Goal: Task Accomplishment & Management: Manage account settings

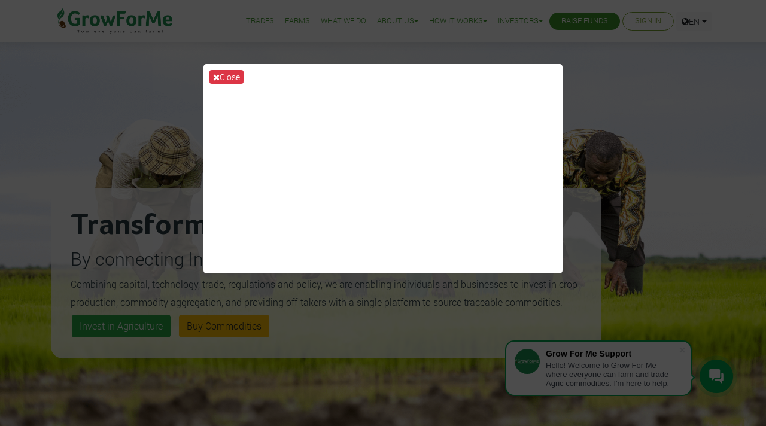
click at [631, 28] on div "Close" at bounding box center [383, 213] width 766 height 426
click at [650, 22] on div "Close" at bounding box center [383, 213] width 766 height 426
click at [555, 352] on div "Close" at bounding box center [383, 213] width 766 height 426
click at [242, 76] on button "Close" at bounding box center [226, 77] width 34 height 14
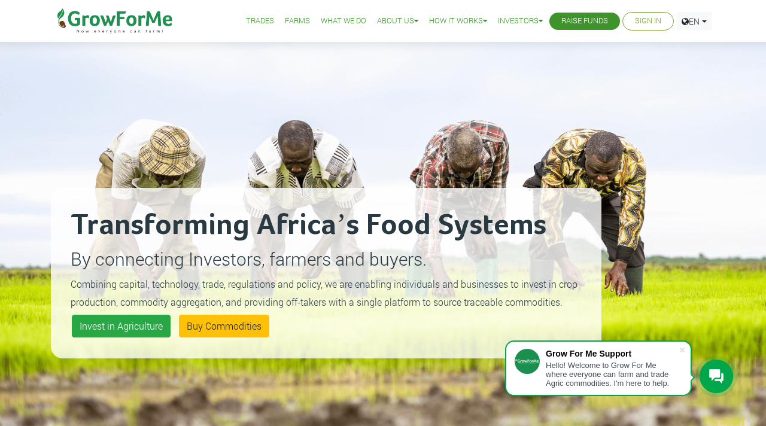
click at [642, 17] on link "Sign In" at bounding box center [648, 21] width 26 height 13
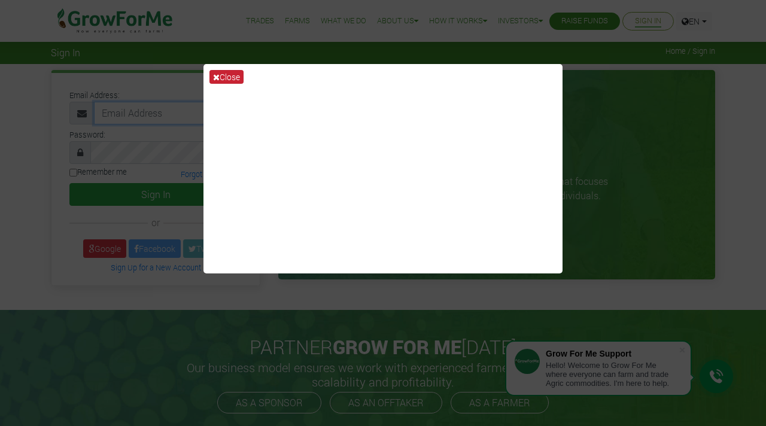
type input "frankasare1111@gmail.com"
click at [235, 80] on button "Close" at bounding box center [226, 77] width 34 height 14
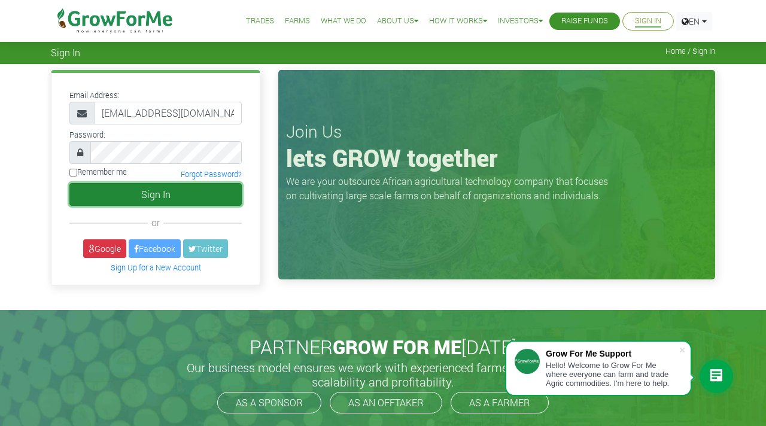
click at [163, 197] on button "Sign In" at bounding box center [155, 194] width 172 height 23
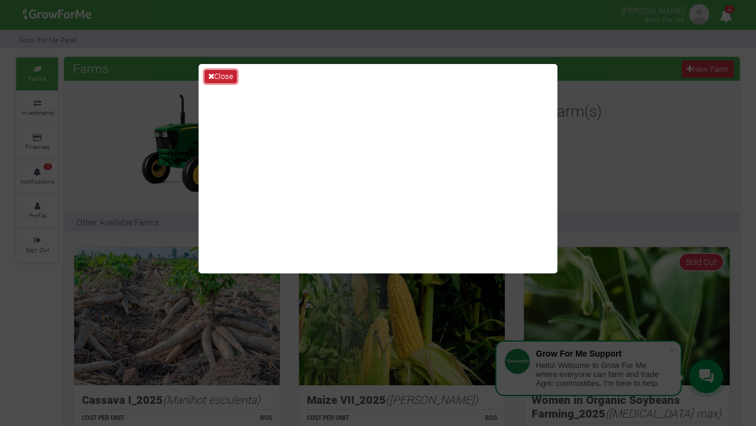
click at [222, 75] on button "Close" at bounding box center [221, 76] width 32 height 13
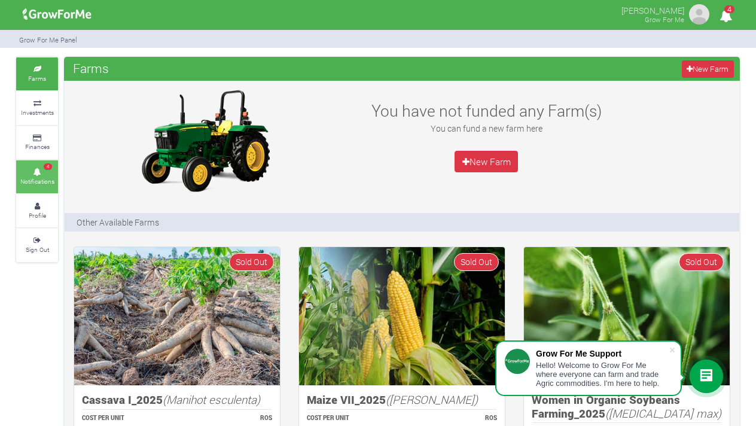
click at [42, 171] on icon at bounding box center [37, 172] width 36 height 6
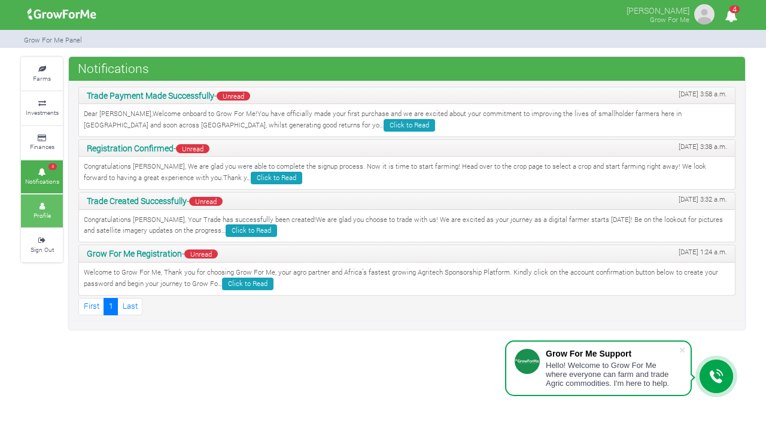
click at [51, 212] on link "Profile" at bounding box center [42, 210] width 42 height 33
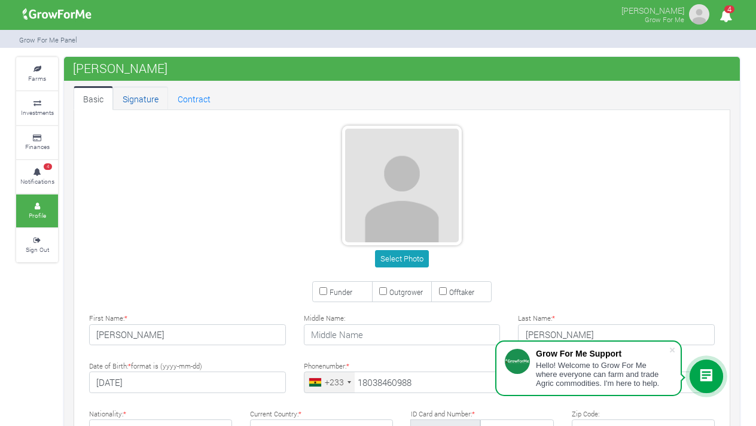
click at [142, 101] on link "Signature" at bounding box center [140, 98] width 55 height 24
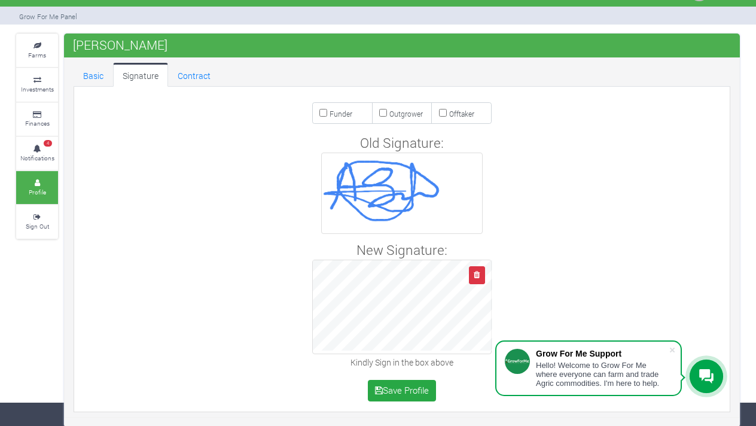
scroll to position [24, 0]
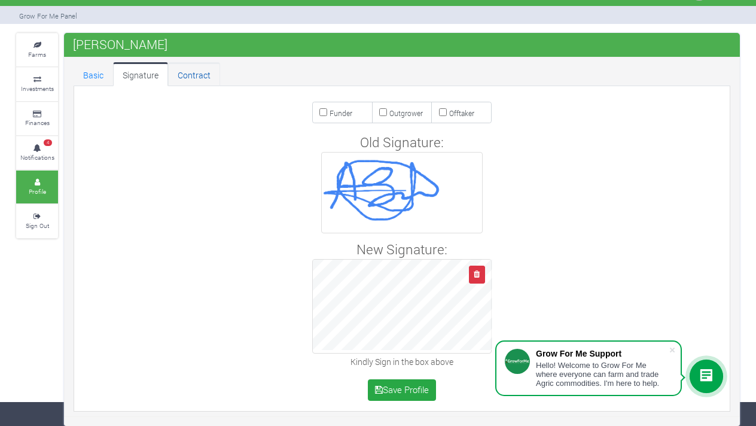
click at [189, 77] on link "Contract" at bounding box center [194, 74] width 52 height 24
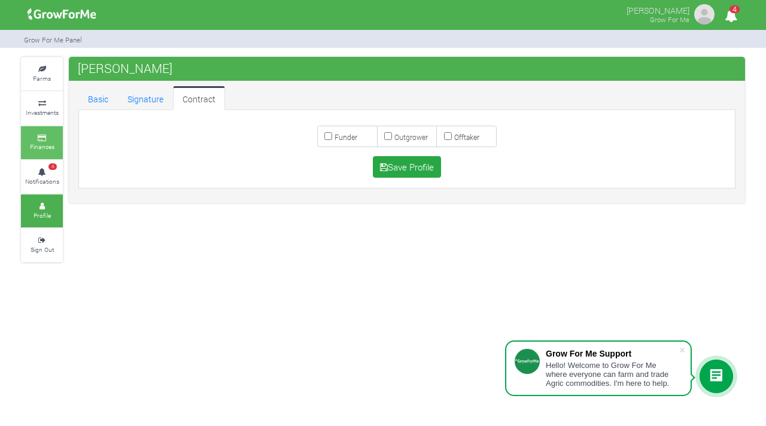
click at [46, 142] on small "Finances" at bounding box center [42, 146] width 25 height 8
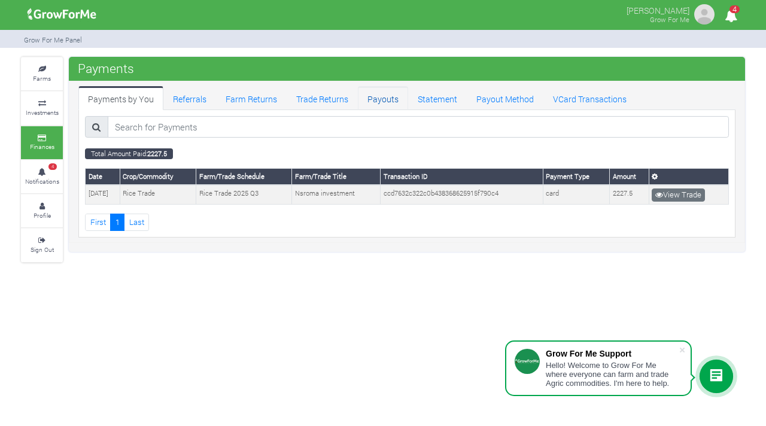
click at [382, 100] on link "Payouts" at bounding box center [383, 98] width 50 height 24
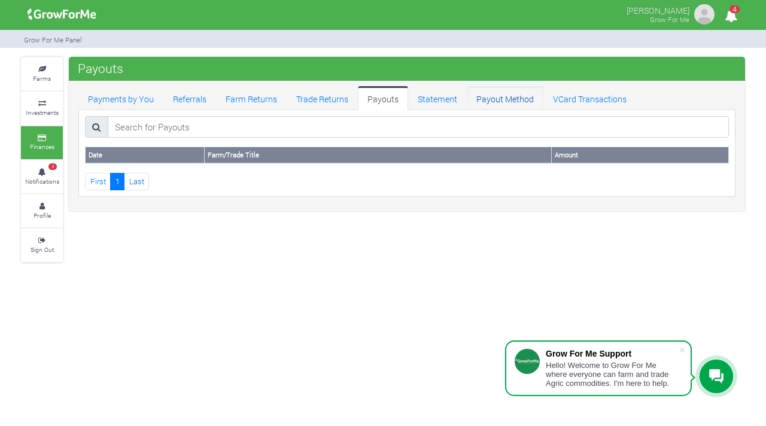
click at [514, 104] on link "Payout Method" at bounding box center [505, 98] width 77 height 24
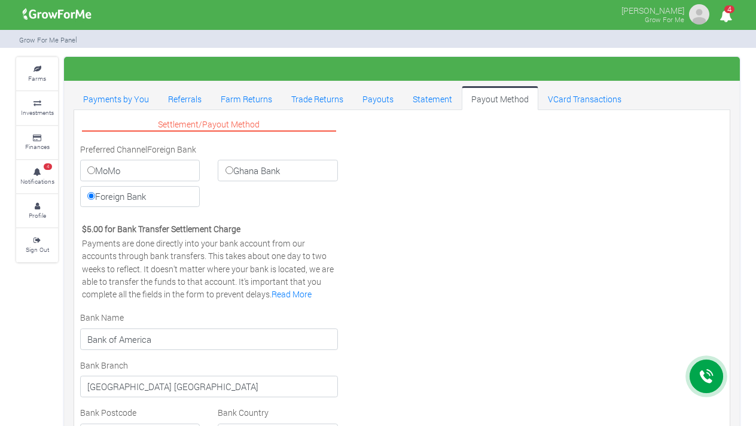
select select "USD"
